Goal: Task Accomplishment & Management: Complete application form

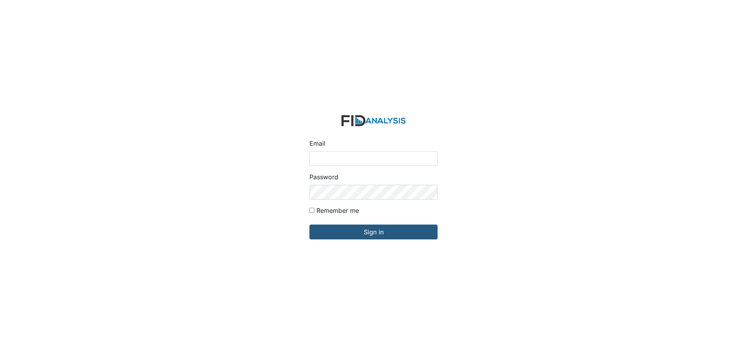
click at [354, 159] on input "Email" at bounding box center [373, 158] width 128 height 15
type input "[EMAIL_ADDRESS][DOMAIN_NAME]"
click at [309, 225] on input "Sign in" at bounding box center [373, 232] width 128 height 15
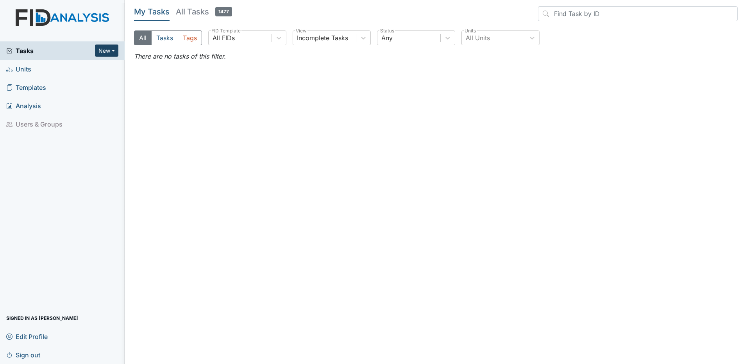
click at [105, 51] on button "New" at bounding box center [106, 51] width 23 height 12
click at [100, 67] on link "Form" at bounding box center [87, 67] width 62 height 12
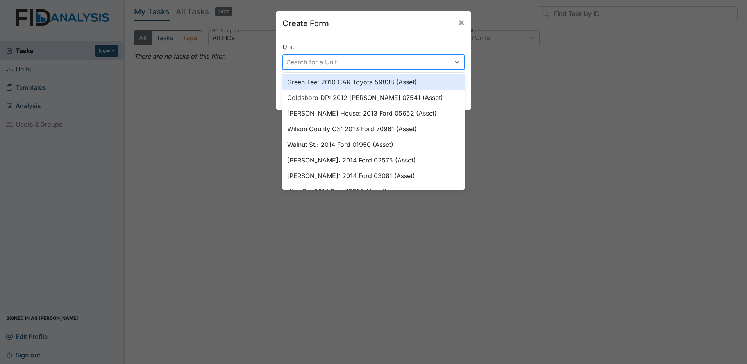
click at [405, 64] on div "Search for a Unit" at bounding box center [366, 62] width 167 height 14
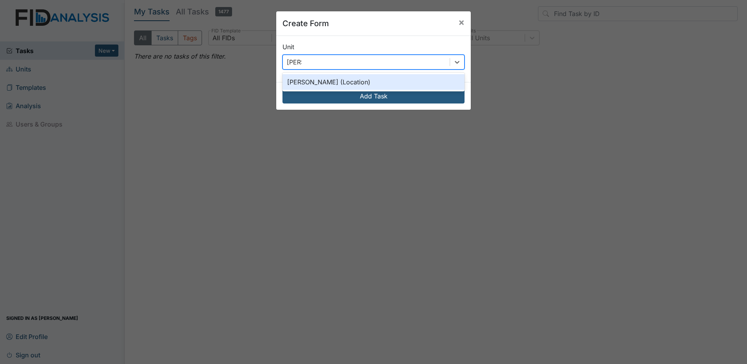
type input "leland"
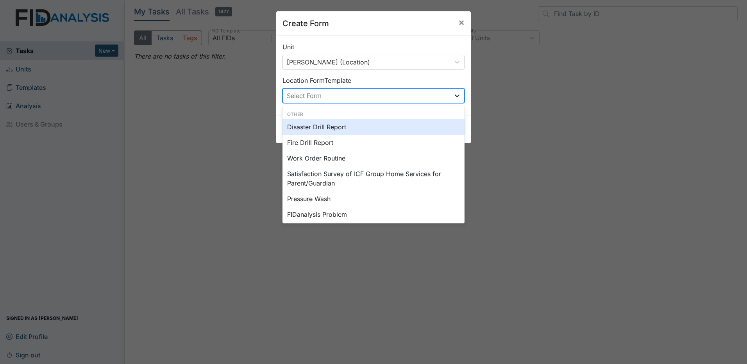
click at [450, 95] on div at bounding box center [457, 96] width 14 height 14
click at [387, 126] on div "Disaster Drill Report" at bounding box center [373, 127] width 182 height 16
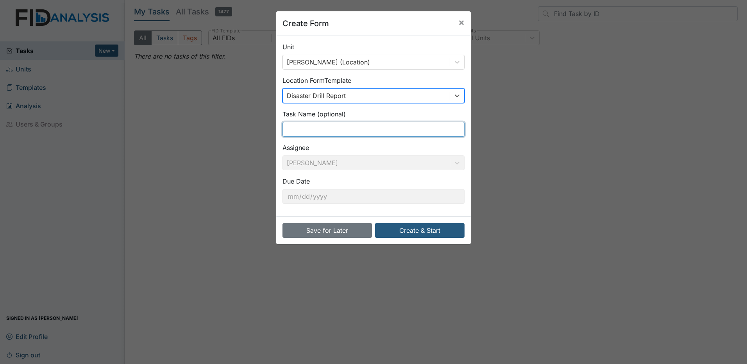
click at [340, 130] on input "text" at bounding box center [373, 129] width 182 height 15
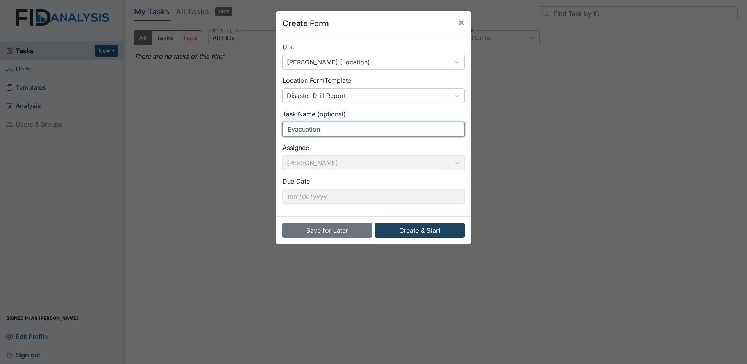
type input "Evacuation"
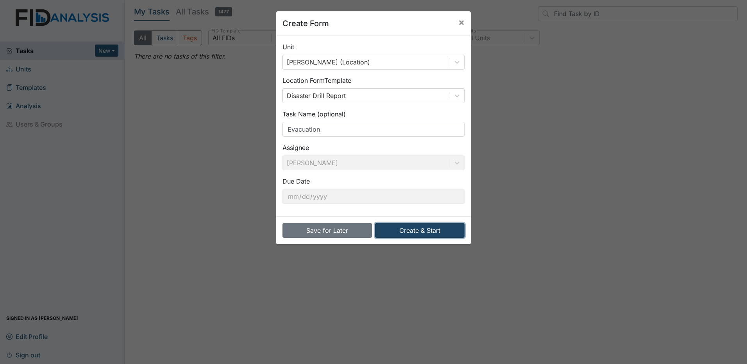
click at [419, 228] on button "Create & Start" at bounding box center [419, 230] width 89 height 15
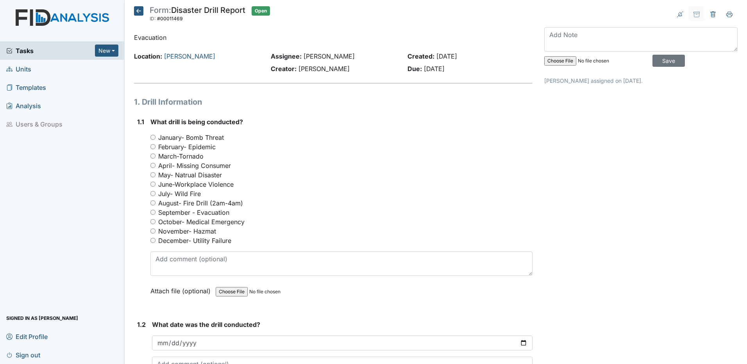
click at [152, 212] on input "September - Evacuation" at bounding box center [152, 212] width 5 height 5
radio input "true"
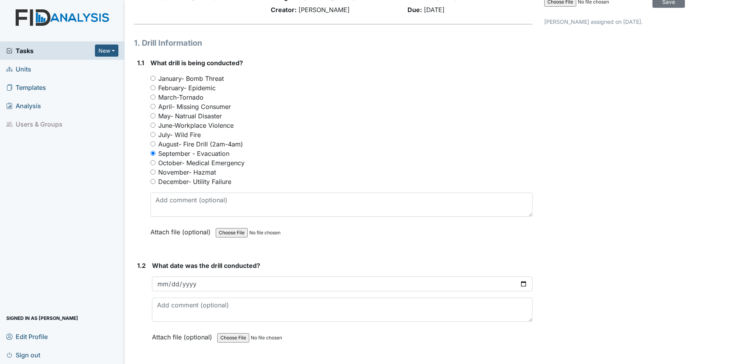
scroll to position [78, 0]
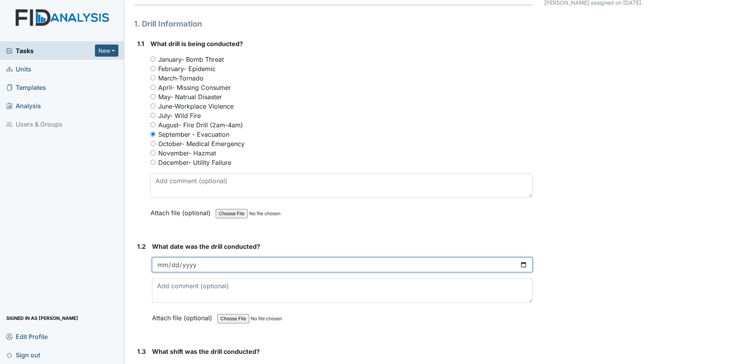
click at [155, 265] on input "date" at bounding box center [342, 264] width 380 height 15
type input "0025-09-19"
click at [519, 267] on input "date" at bounding box center [342, 264] width 380 height 15
type input "2025-09-19"
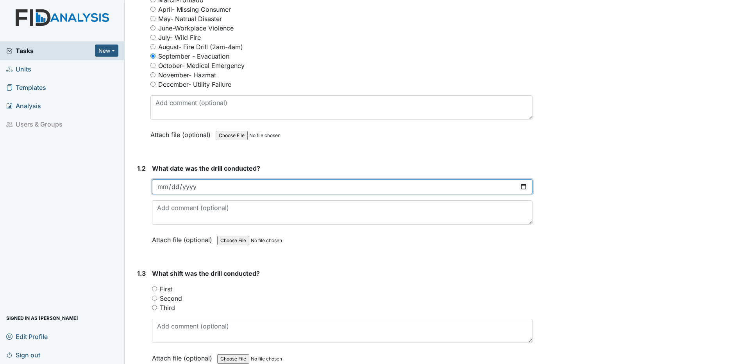
scroll to position [195, 0]
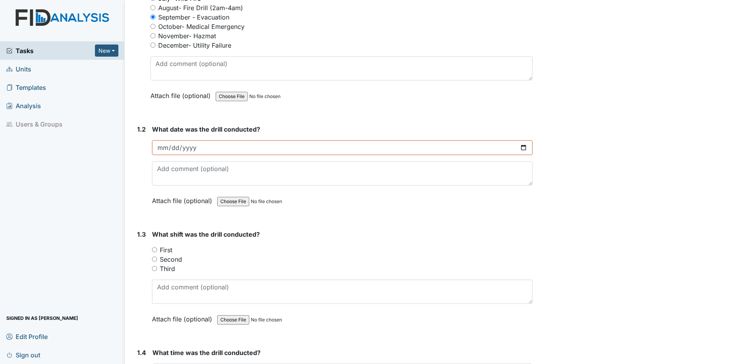
click at [155, 250] on input "First" at bounding box center [154, 249] width 5 height 5
radio input "true"
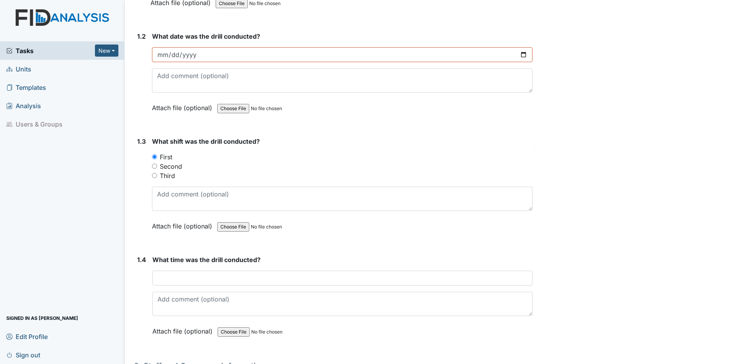
scroll to position [312, 0]
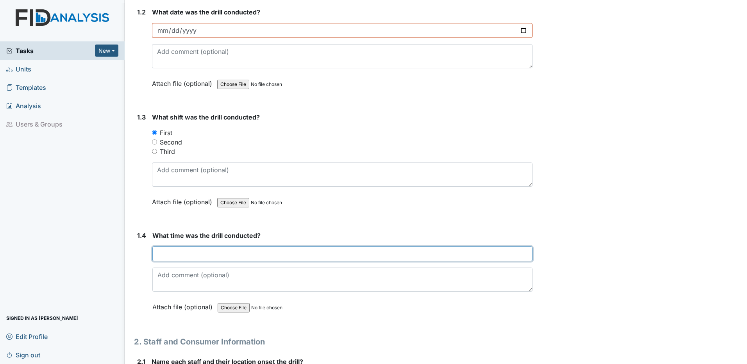
click at [160, 254] on input "text" at bounding box center [342, 253] width 380 height 15
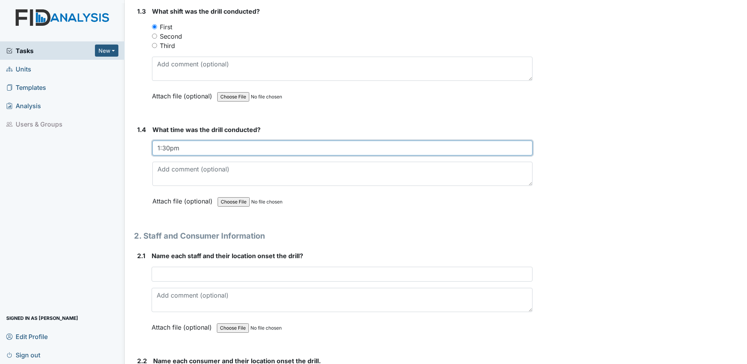
scroll to position [430, 0]
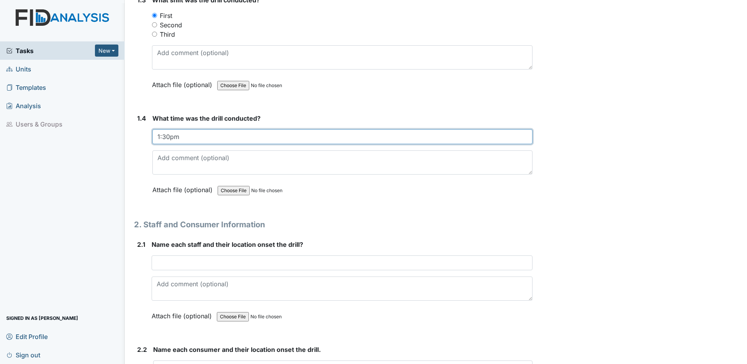
type input "1:30pm"
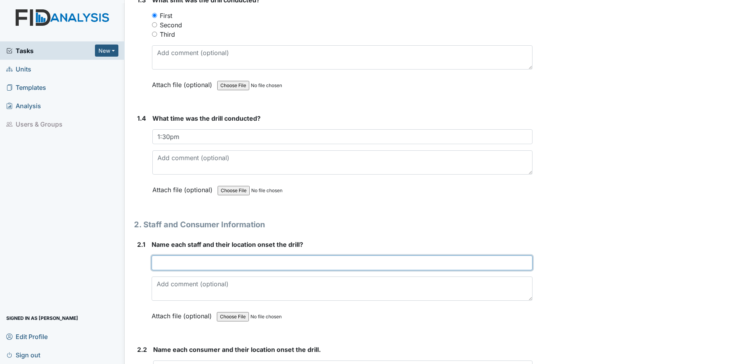
click at [158, 264] on input "text" at bounding box center [342, 262] width 381 height 15
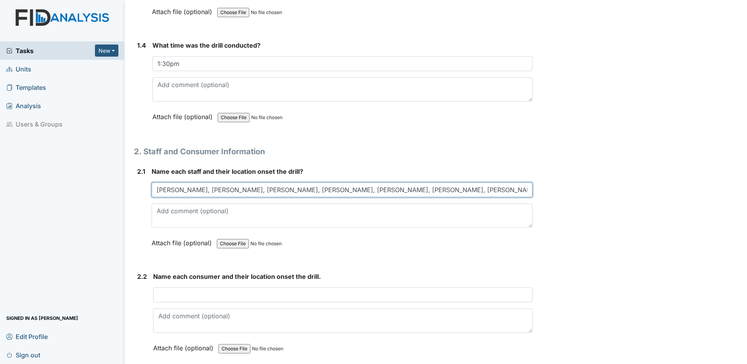
scroll to position [547, 0]
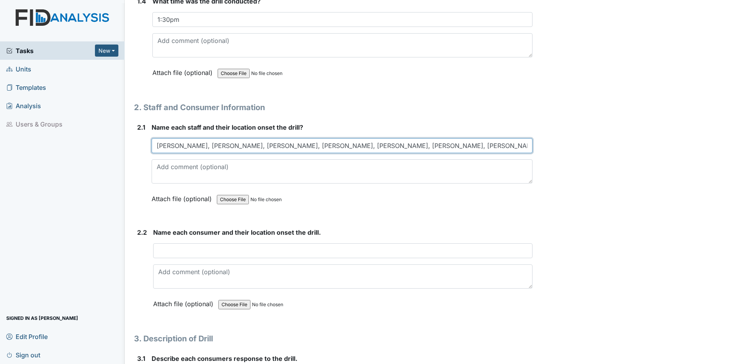
type input "Detrick, Gina, Teresa, Bianca, Alesia, Tina, Shmara, Kim, Jim, all at tables in…"
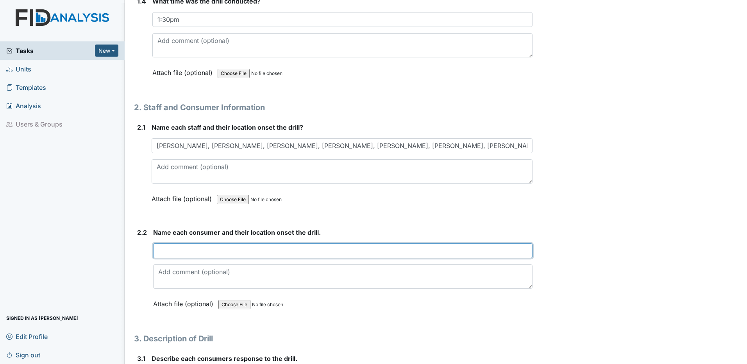
click at [158, 251] on input "text" at bounding box center [342, 250] width 379 height 15
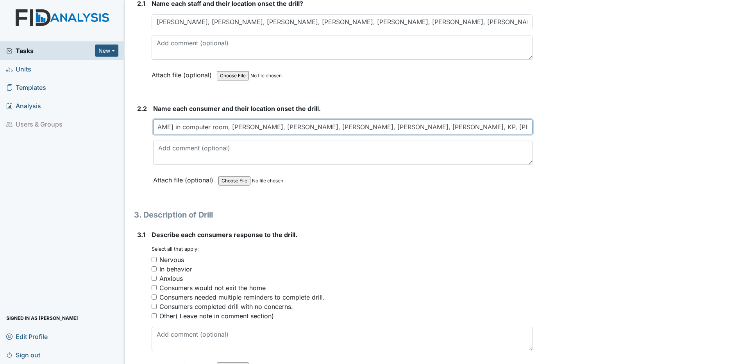
scroll to position [703, 0]
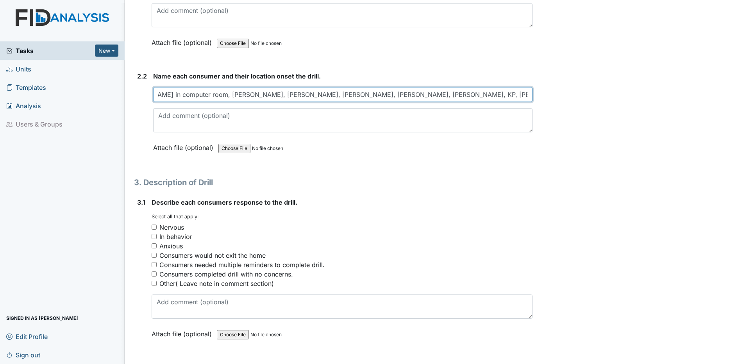
type input "JoJo in quite room, Derrick in computer room, Josie, Suzette, Angie, Barbie, De…"
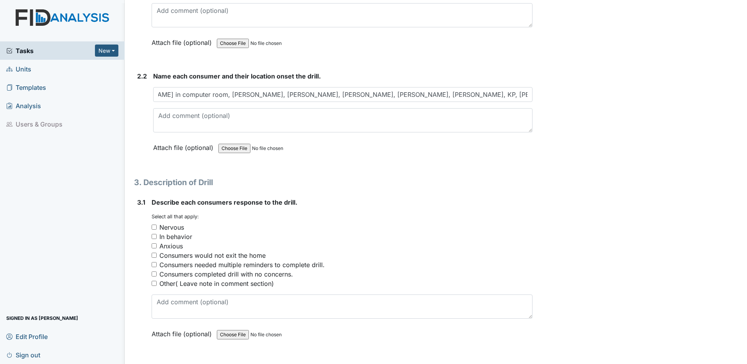
scroll to position [0, 0]
click at [153, 271] on input "Consumers completed drill with no concerns." at bounding box center [154, 273] width 5 height 5
checkbox input "true"
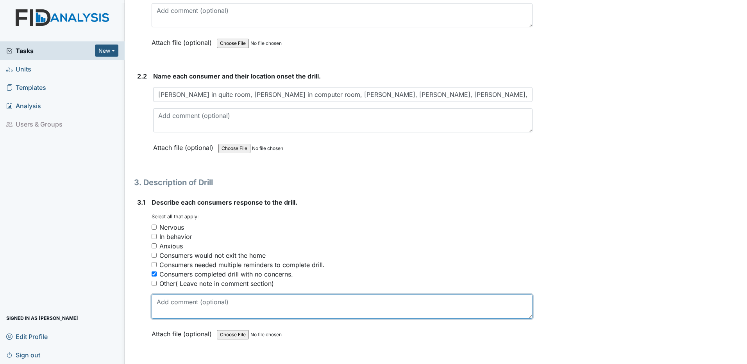
click at [157, 303] on textarea at bounding box center [342, 306] width 381 height 24
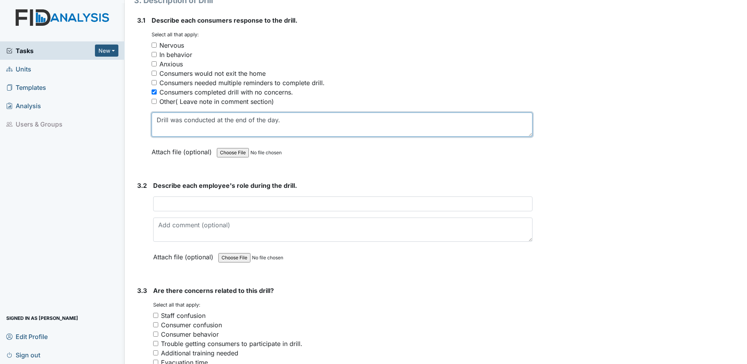
scroll to position [898, 0]
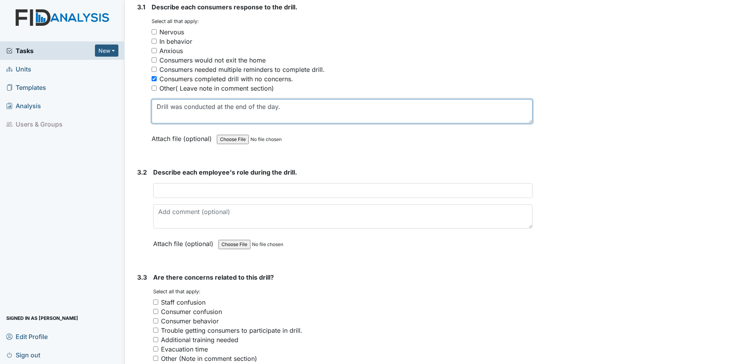
type textarea "Drill was conducted at the end of the day."
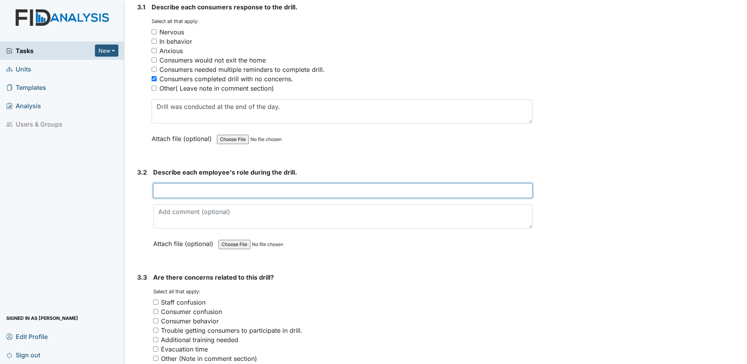
click at [160, 189] on input "text" at bounding box center [342, 190] width 379 height 15
type input "Assisted clients with wheelchairs,"
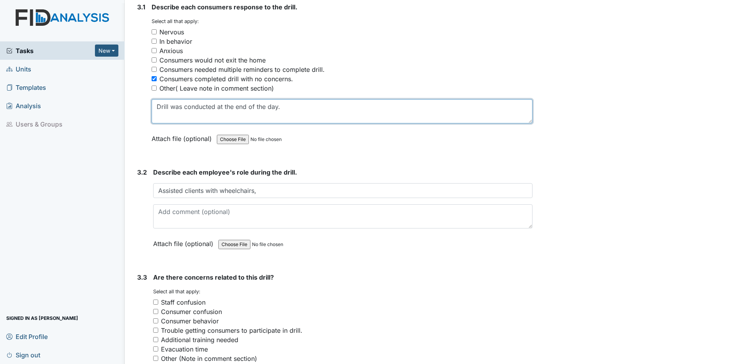
click at [282, 104] on textarea "Drill was conducted at the end of the day." at bounding box center [342, 111] width 381 height 24
type textarea "Drill was conducted at the end of the day. Folly group home not present."
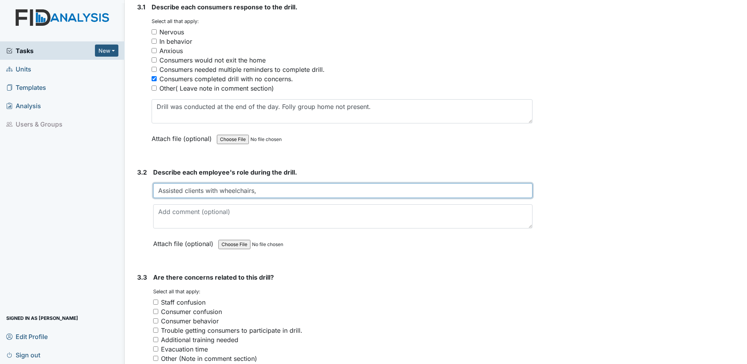
drag, startPoint x: 260, startPoint y: 191, endPoint x: 279, endPoint y: 188, distance: 19.4
click at [260, 191] on input "Assisted clients with wheelchairs," at bounding box center [342, 190] width 379 height 15
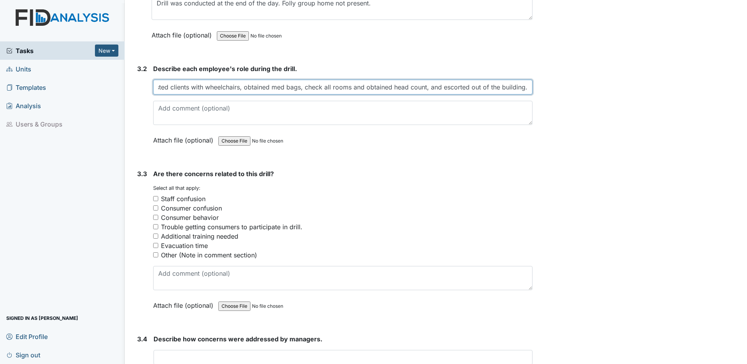
scroll to position [1015, 0]
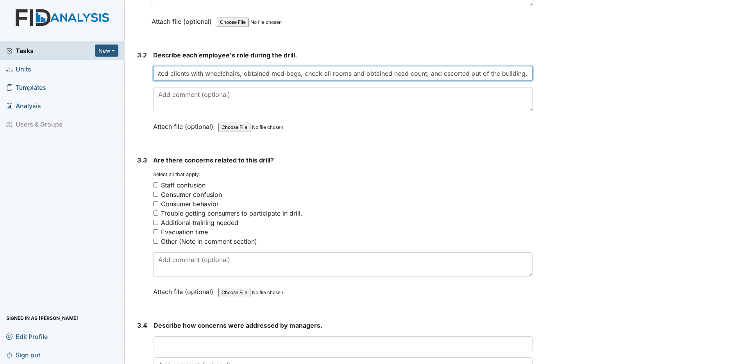
type input "Assisted clients with wheelchairs, obtained med bags, check all rooms and obtai…"
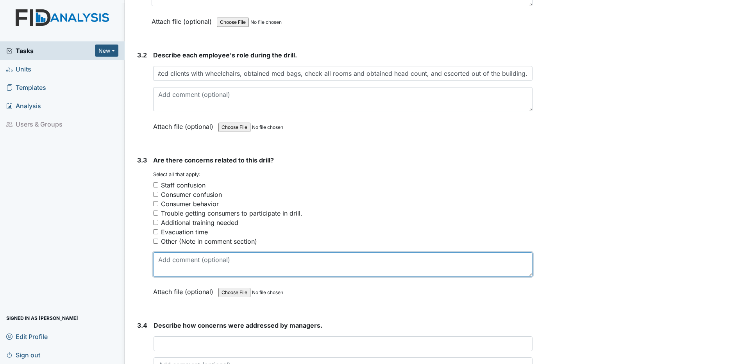
scroll to position [0, 0]
click at [158, 260] on textarea at bounding box center [342, 264] width 379 height 24
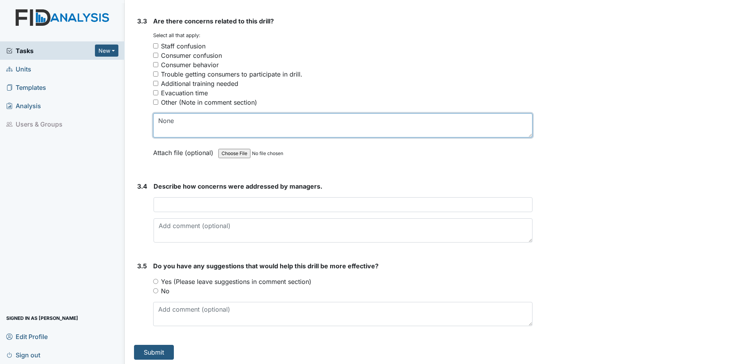
scroll to position [1156, 0]
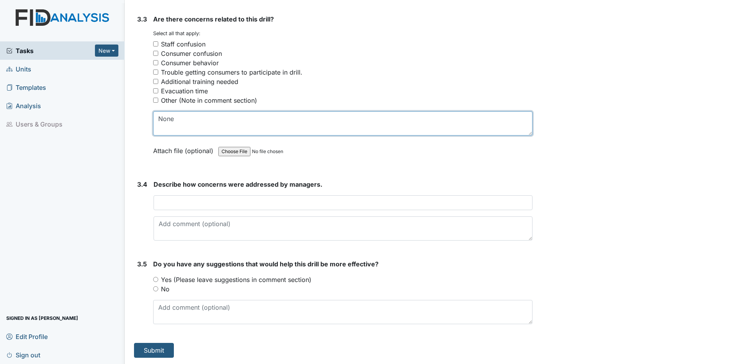
type textarea "None"
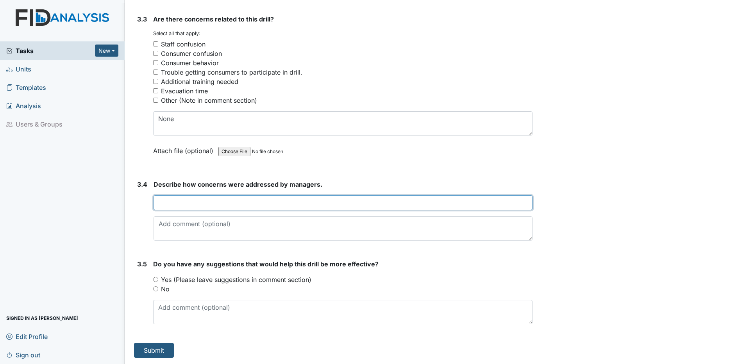
click at [193, 199] on input "text" at bounding box center [342, 202] width 379 height 15
type input "N/A"
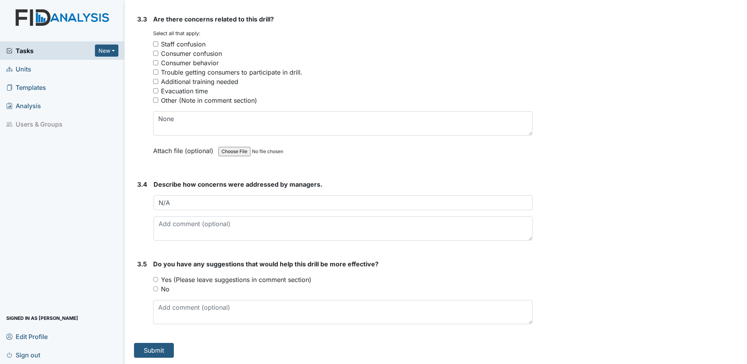
click at [153, 289] on input "No" at bounding box center [155, 288] width 5 height 5
radio input "true"
click at [163, 351] on button "Submit" at bounding box center [154, 350] width 40 height 15
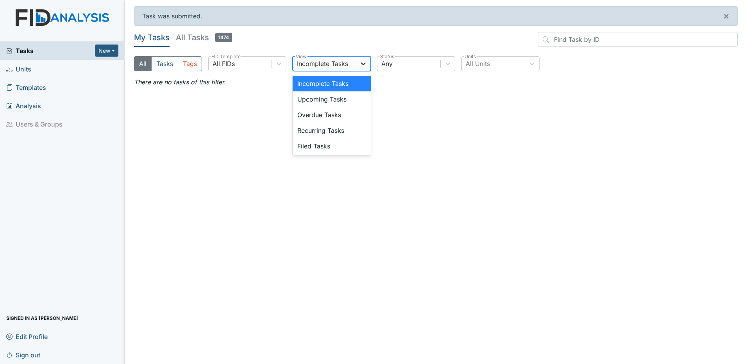
click at [361, 64] on icon at bounding box center [363, 64] width 8 height 8
drag, startPoint x: 323, startPoint y: 145, endPoint x: 318, endPoint y: 140, distance: 7.5
click at [323, 144] on div "Filed Tasks" at bounding box center [331, 146] width 78 height 16
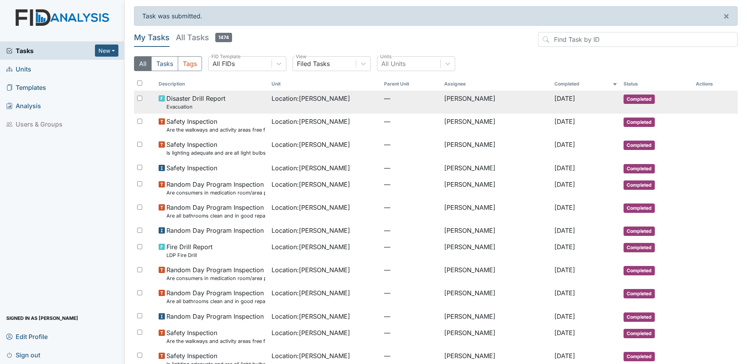
click at [216, 97] on span "Disaster Drill Report Evacuation" at bounding box center [195, 102] width 59 height 17
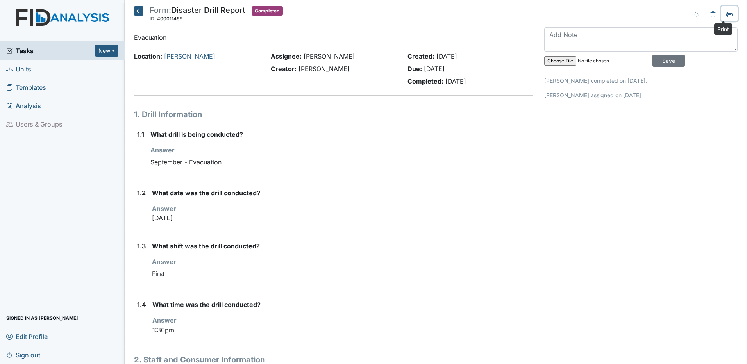
click at [726, 14] on icon at bounding box center [729, 14] width 6 height 6
click at [140, 10] on icon at bounding box center [138, 10] width 9 height 9
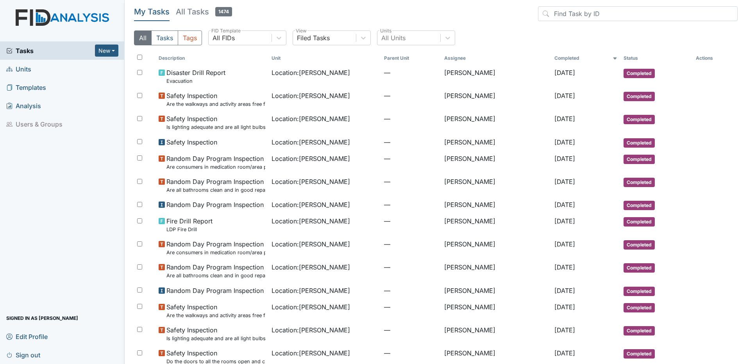
click at [36, 52] on span "Tasks" at bounding box center [50, 50] width 89 height 9
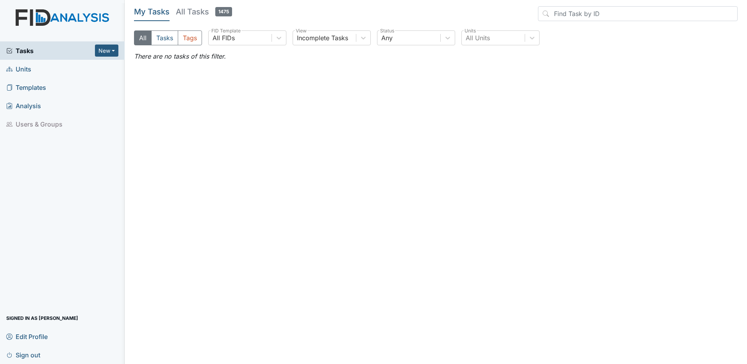
click at [32, 353] on span "Sign out" at bounding box center [23, 355] width 34 height 12
